Goal: Information Seeking & Learning: Find specific page/section

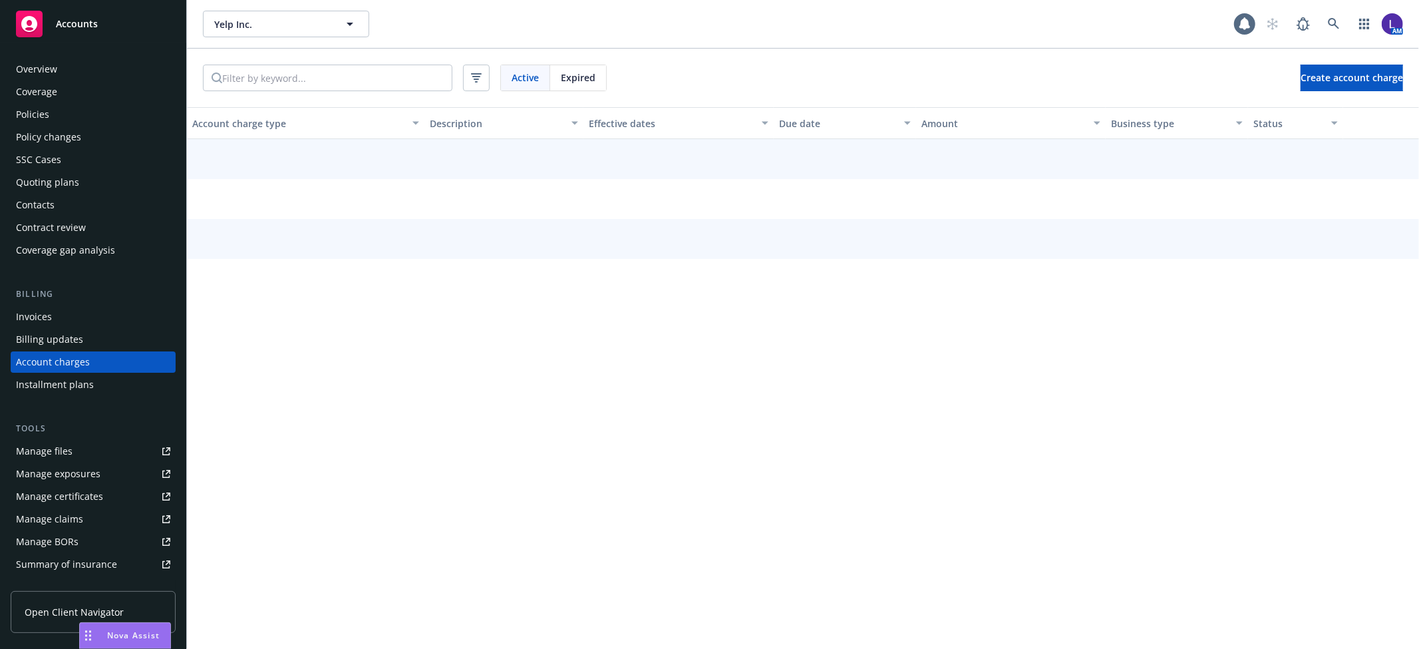
scroll to position [16, 0]
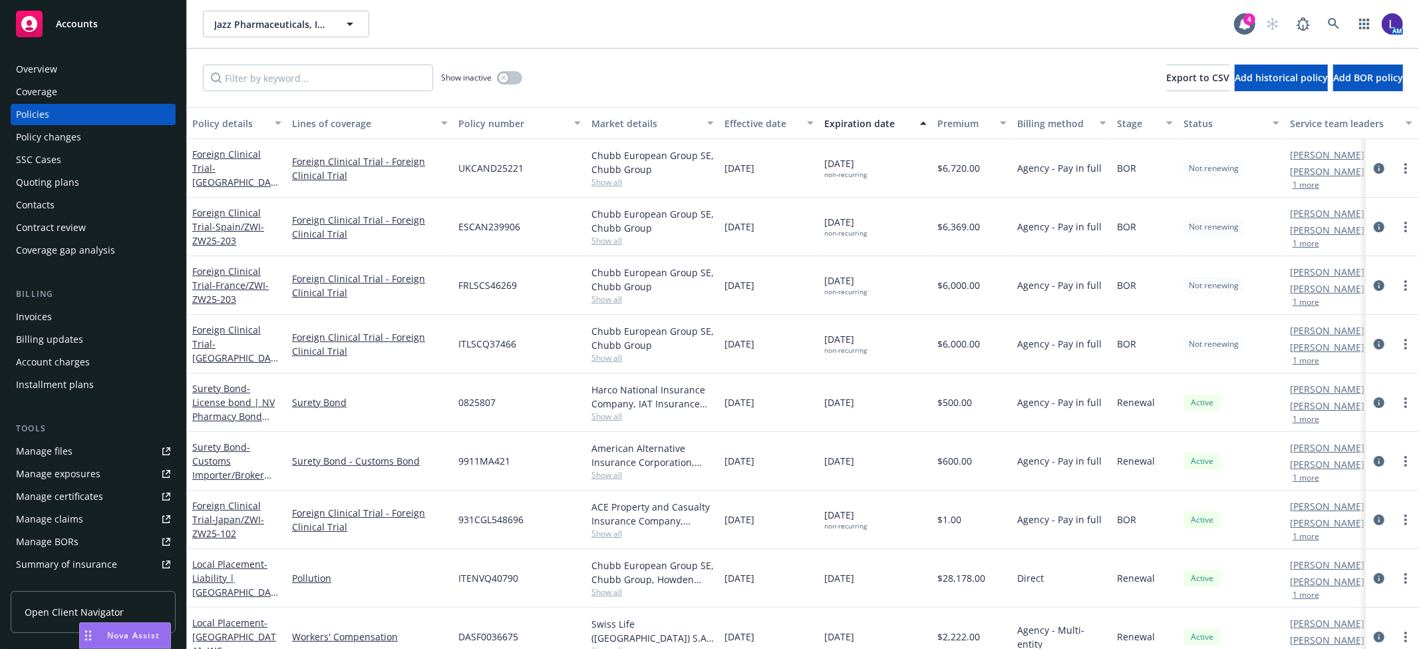
click at [110, 357] on div "Account charges" at bounding box center [93, 361] width 154 height 21
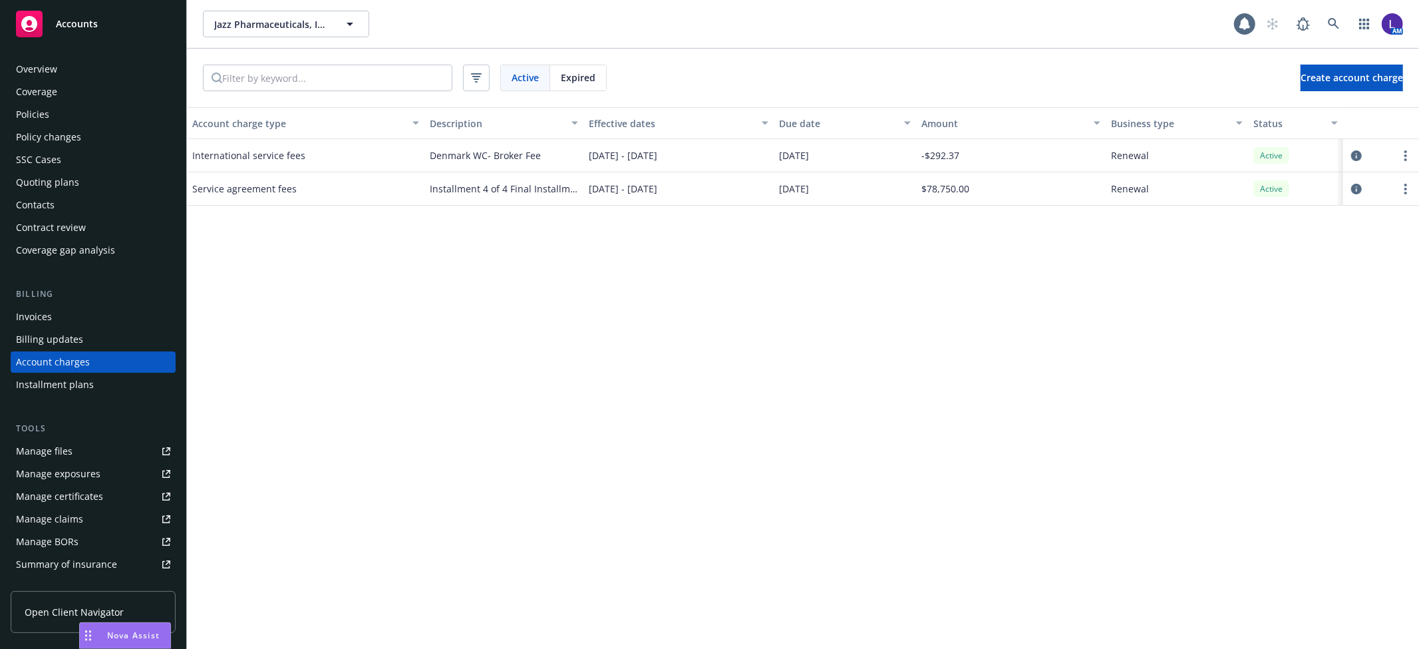
scroll to position [16, 0]
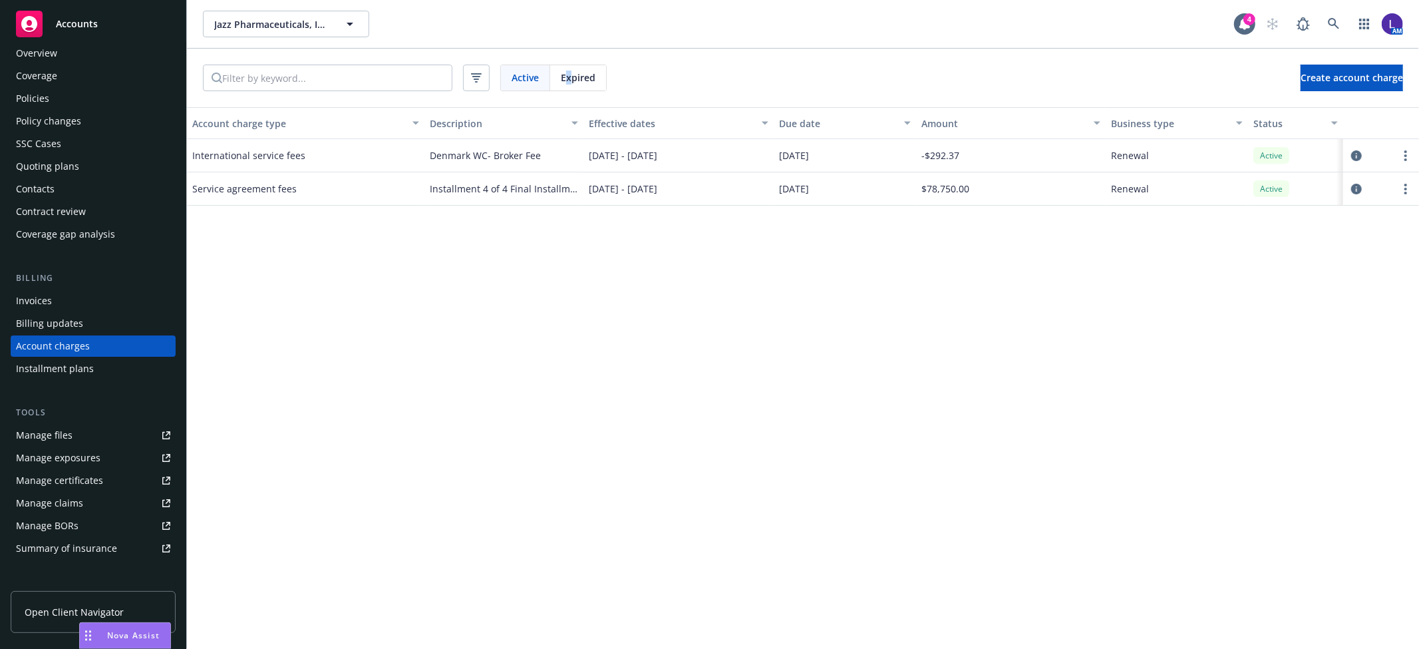
click at [570, 74] on span "Expired" at bounding box center [578, 78] width 35 height 14
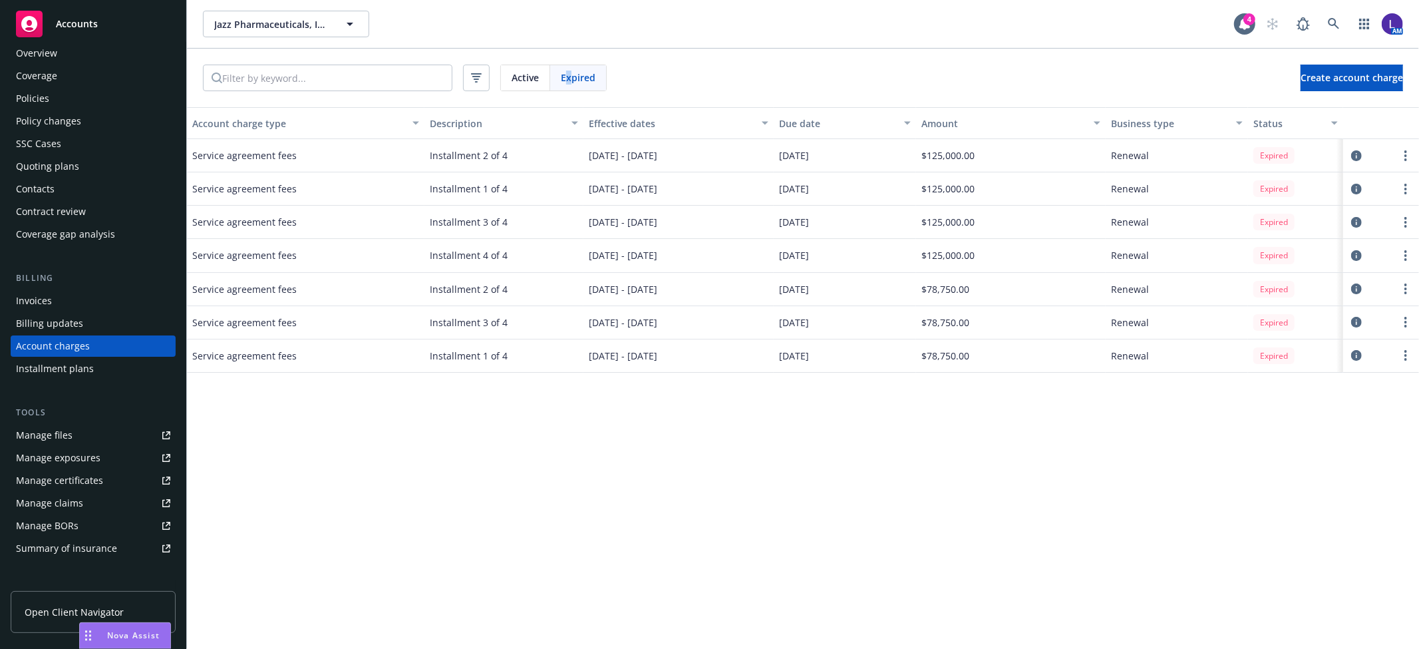
click at [612, 120] on div "Effective dates" at bounding box center [671, 123] width 164 height 14
click at [1330, 21] on icon at bounding box center [1333, 23] width 11 height 11
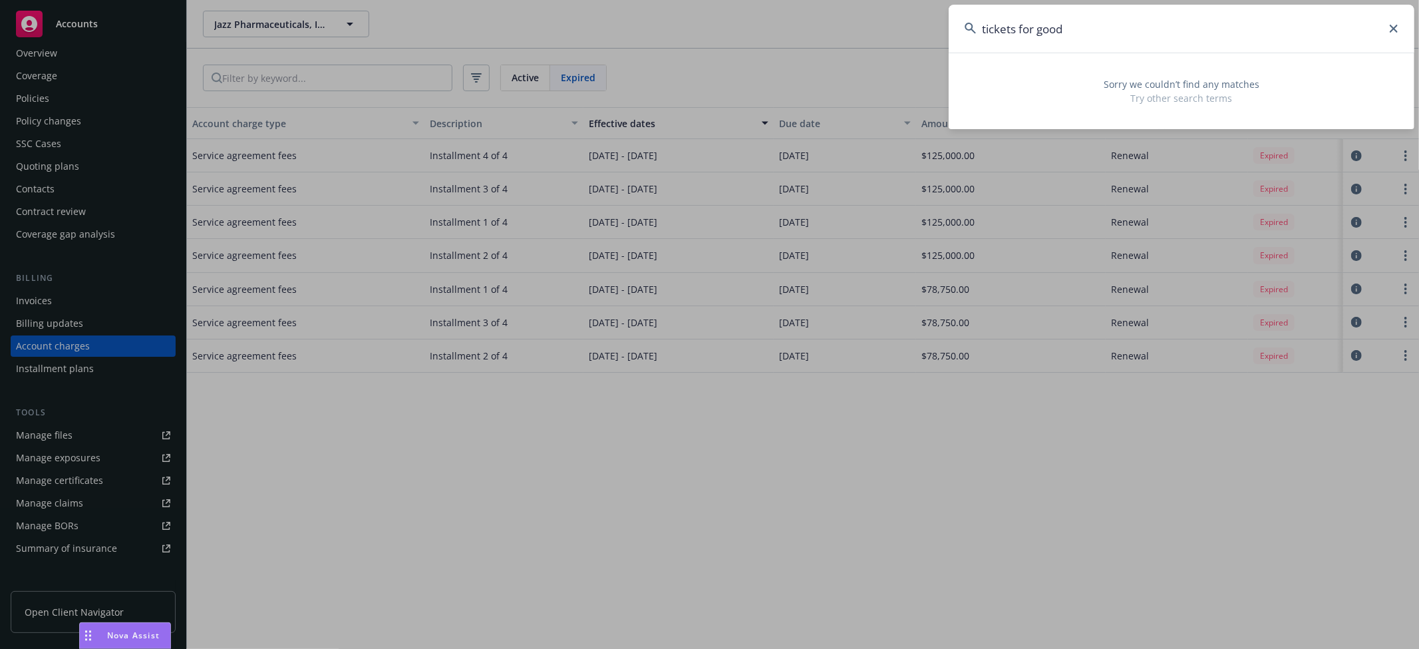
type input "tickets for good"
